Goal: Find specific page/section: Find specific page/section

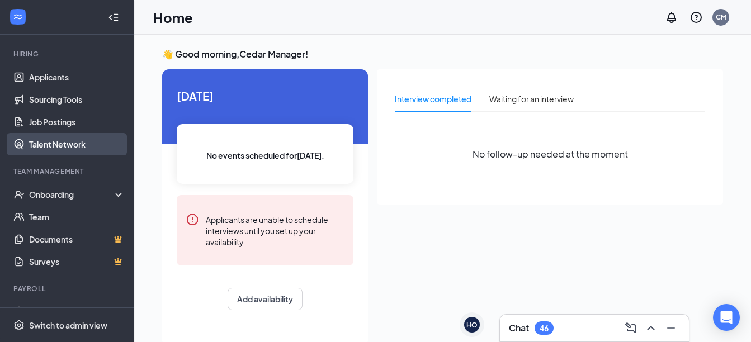
scroll to position [98, 0]
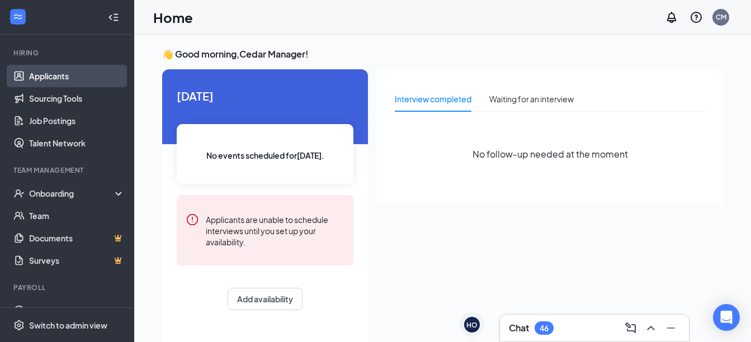
click at [65, 78] on link "Applicants" at bounding box center [77, 76] width 96 height 22
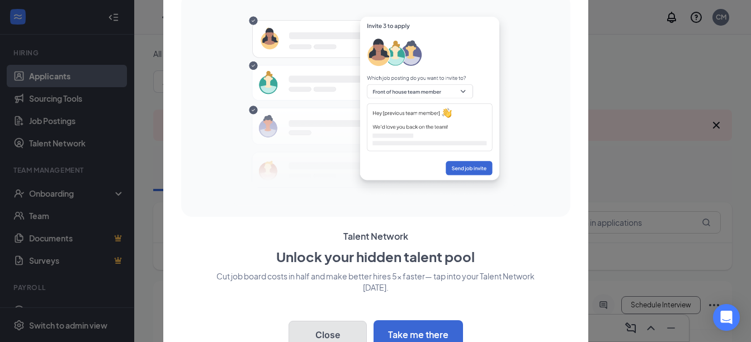
click at [350, 330] on button "Close" at bounding box center [327, 335] width 78 height 28
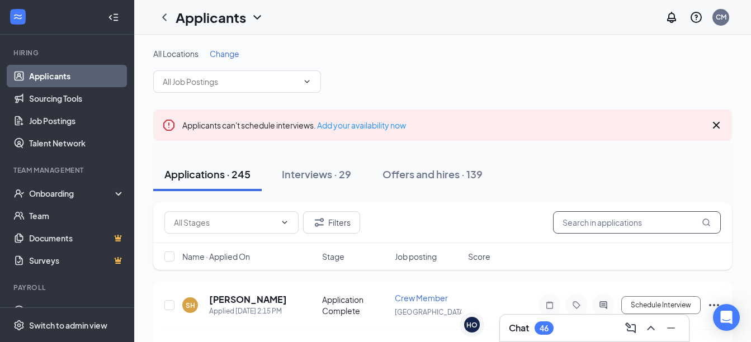
click at [584, 229] on input "text" at bounding box center [637, 222] width 168 height 22
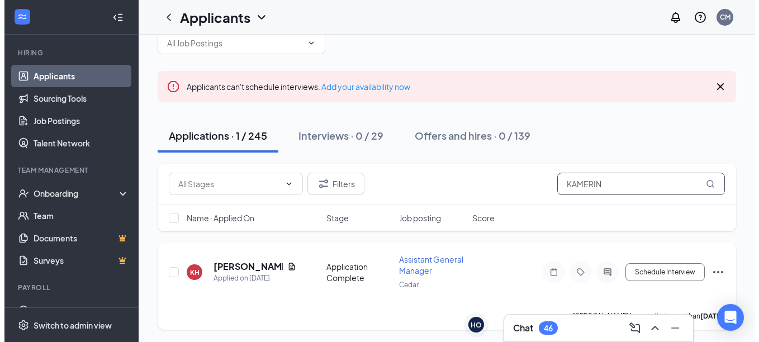
scroll to position [40, 0]
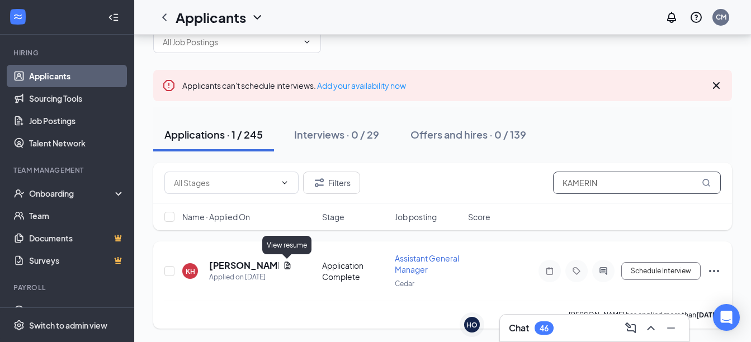
type input "KAMERIN"
click at [287, 266] on icon "Document" at bounding box center [287, 265] width 6 height 7
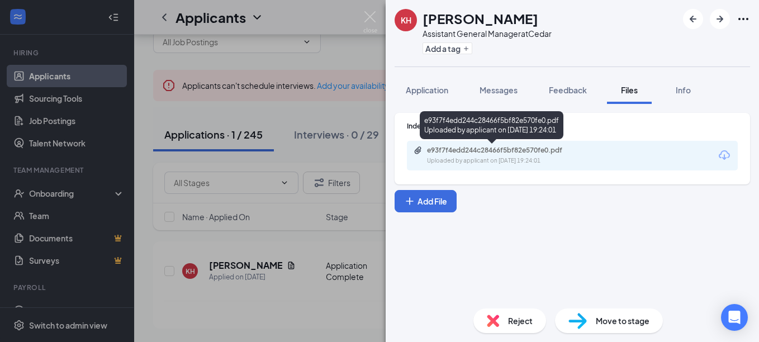
click at [457, 159] on div "Uploaded by applicant on [DATE] 19:24:01" at bounding box center [511, 161] width 168 height 9
